Goal: Contribute content

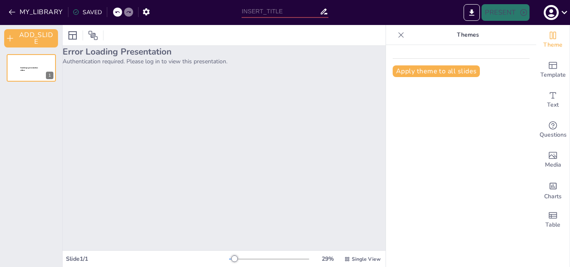
click at [255, 179] on div at bounding box center [269, 259] width 80 height 7
click at [303, 12] on icon at bounding box center [563, 12] width 11 height 11
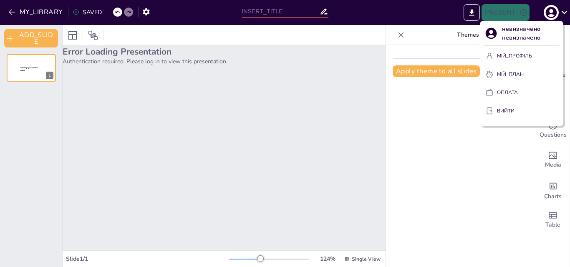
click at [303, 127] on div at bounding box center [285, 133] width 570 height 267
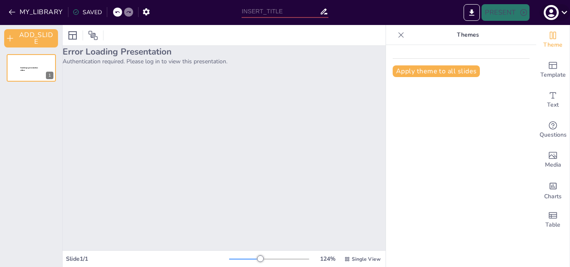
click at [303, 11] on icon at bounding box center [563, 12] width 11 height 11
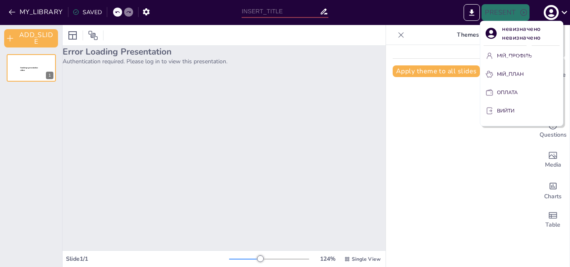
click at [303, 34] on font "невизначено невизначено" at bounding box center [522, 33] width 40 height 17
click at [303, 142] on div at bounding box center [285, 133] width 570 height 267
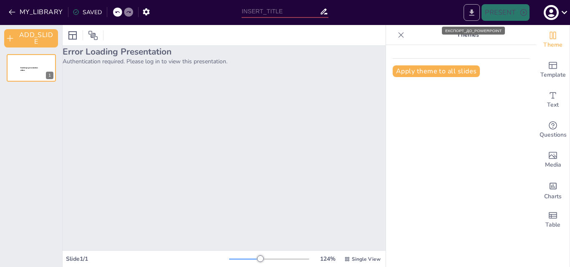
click at [303, 14] on icon "EXPORT_TO_POWERPOINT" at bounding box center [471, 12] width 9 height 9
click at [303, 35] on icon at bounding box center [401, 35] width 8 height 8
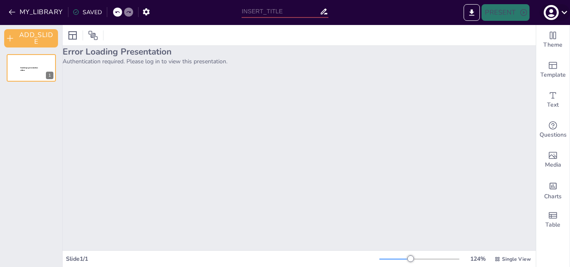
click at [303, 15] on icon "button" at bounding box center [550, 12] width 13 height 13
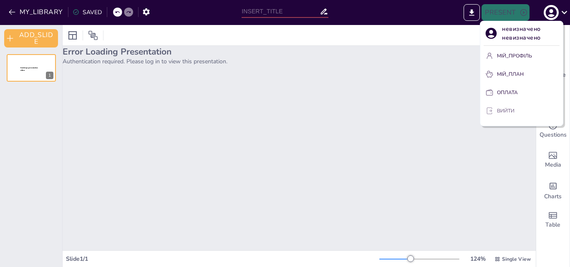
click at [303, 109] on font "ВИЙТИ" at bounding box center [506, 111] width 18 height 7
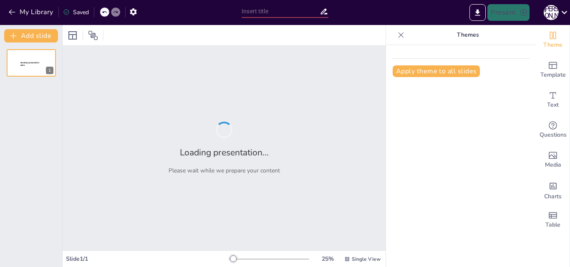
type input "Методики оцінювання навчальних досягнень учнів 1-4 класів НУШ"
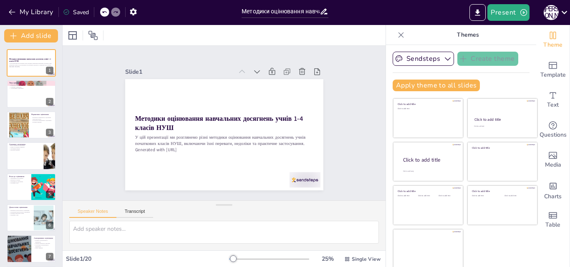
click at [397, 34] on icon at bounding box center [401, 35] width 8 height 8
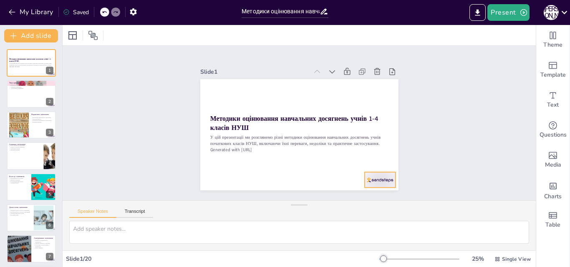
click at [260, 193] on div at bounding box center [250, 209] width 19 height 33
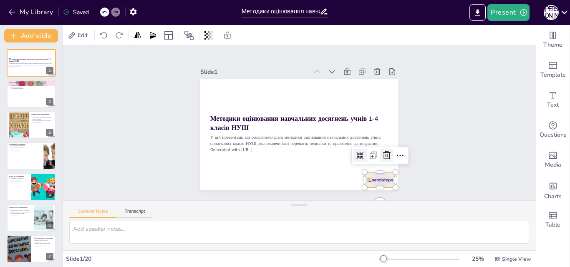
click at [381, 167] on icon at bounding box center [378, 173] width 12 height 12
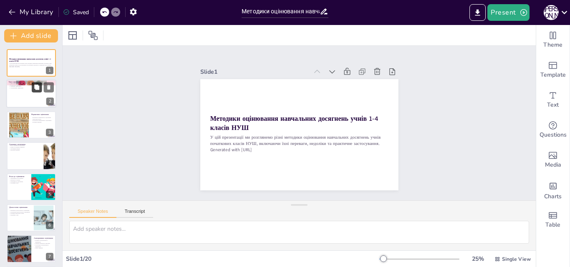
click at [38, 91] on button at bounding box center [37, 88] width 10 height 10
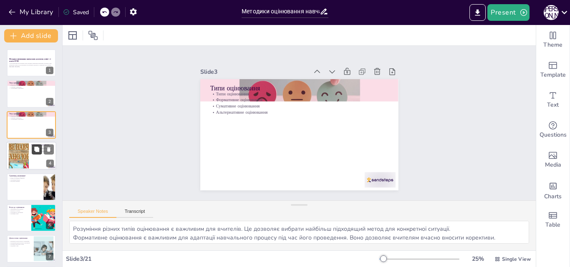
click at [38, 151] on icon at bounding box center [36, 149] width 5 height 5
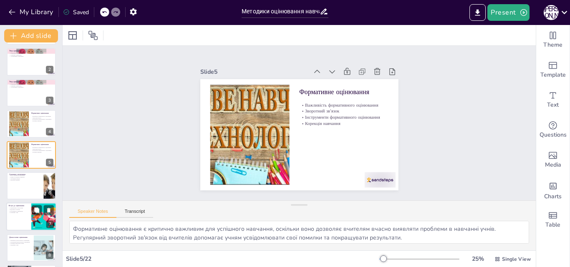
scroll to position [116, 0]
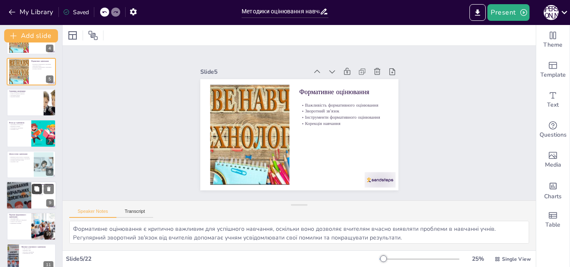
click at [34, 193] on button at bounding box center [37, 189] width 10 height 10
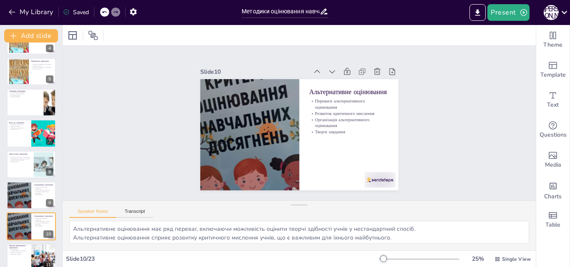
scroll to position [187, 0]
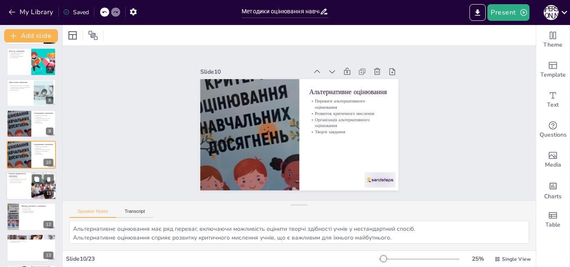
click at [28, 189] on div at bounding box center [31, 186] width 50 height 28
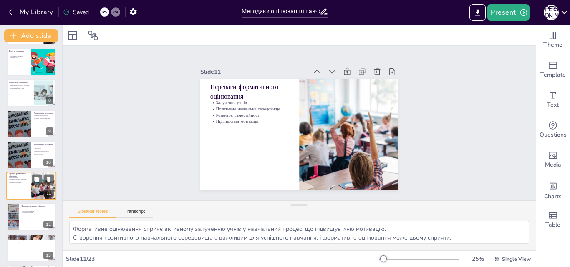
scroll to position [218, 0]
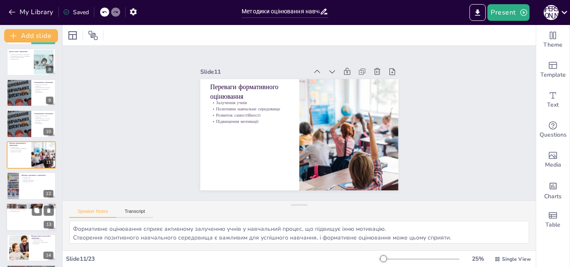
click at [27, 224] on div at bounding box center [31, 217] width 50 height 28
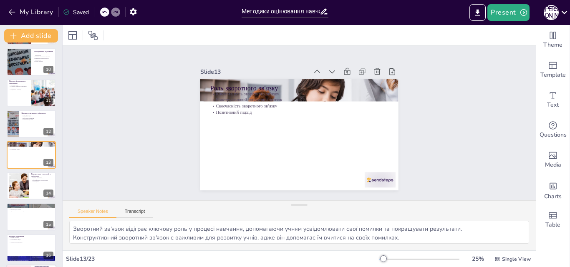
scroll to position [364, 0]
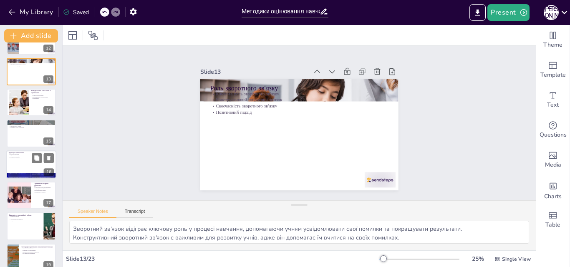
click at [19, 162] on div at bounding box center [31, 165] width 50 height 28
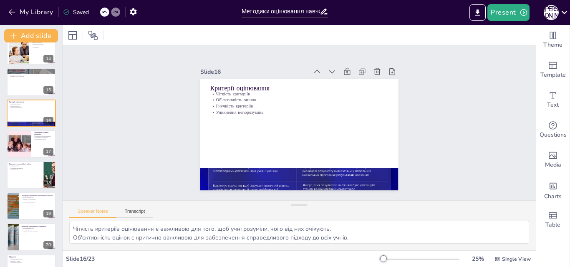
scroll to position [499, 0]
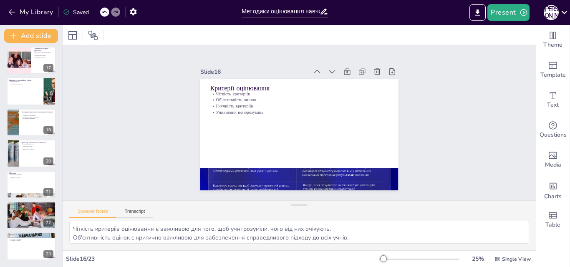
click at [19, 215] on div at bounding box center [31, 216] width 50 height 32
type textarea "Обговорення різних методів оцінювання дозволяє учасникам поділитися своїм досві…"
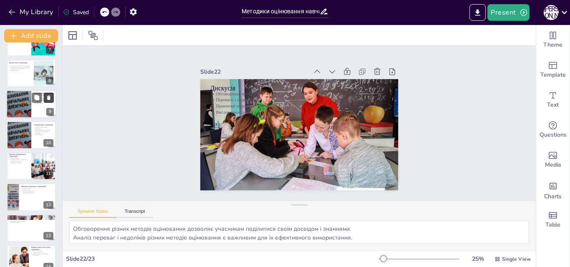
scroll to position [0, 0]
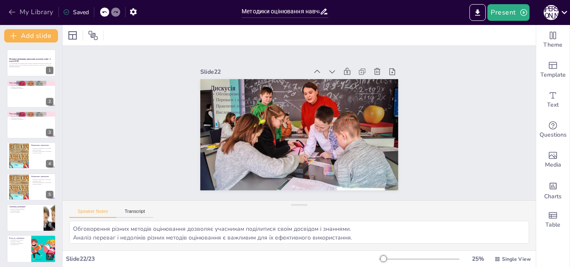
click at [12, 11] on icon "button" at bounding box center [12, 12] width 8 height 8
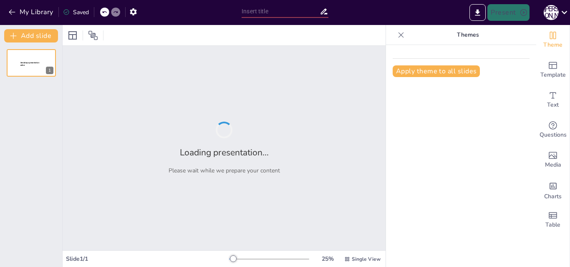
type input "Інклюзивне навчання в закладах освіти: Стратегії та реалізація на [DATE]-[DATE]…"
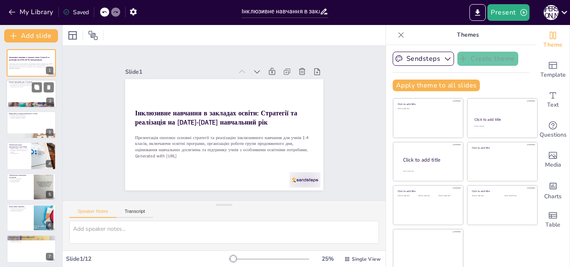
click at [30, 92] on div at bounding box center [31, 94] width 50 height 28
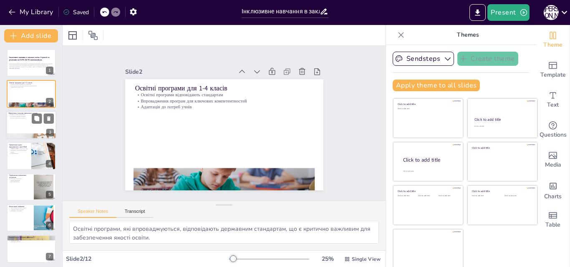
click at [18, 125] on div at bounding box center [31, 125] width 50 height 28
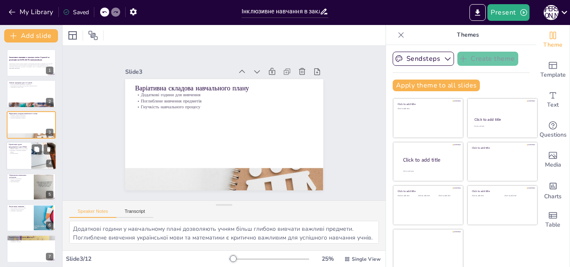
click at [16, 153] on p "Потреби батьків" at bounding box center [19, 154] width 20 height 2
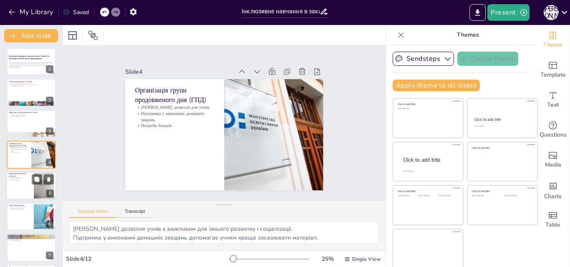
click at [17, 179] on p "Рівневе оцінювання" at bounding box center [20, 179] width 23 height 2
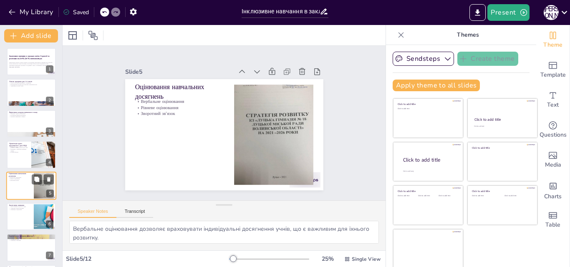
scroll to position [32, 0]
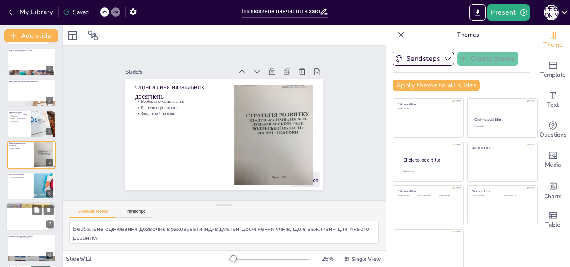
click at [22, 218] on div at bounding box center [31, 217] width 50 height 28
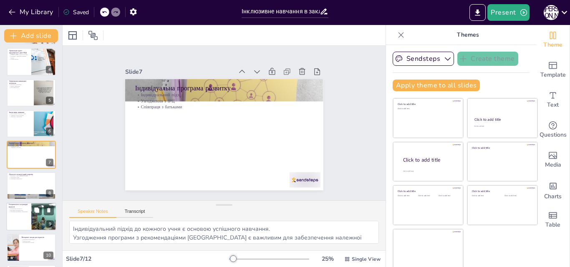
scroll to position [158, 0]
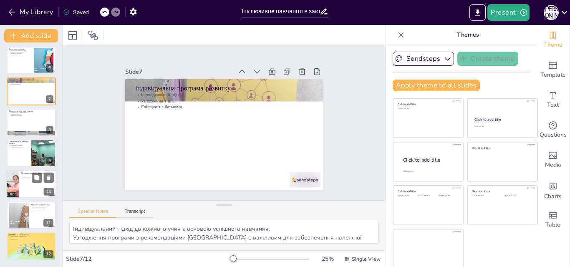
click at [31, 185] on div at bounding box center [31, 185] width 50 height 28
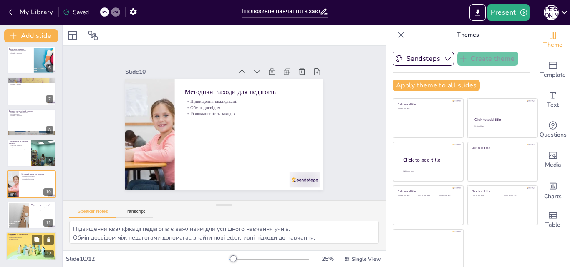
click at [24, 245] on div at bounding box center [31, 246] width 50 height 29
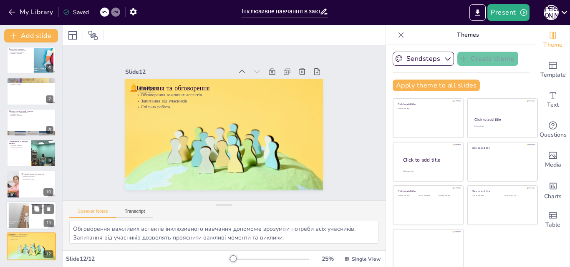
click at [31, 217] on div at bounding box center [31, 215] width 50 height 28
type textarea "Дотримання рекомендацій є важливим для успішної реалізації інклюзивного навчанн…"
